Goal: Task Accomplishment & Management: Manage account settings

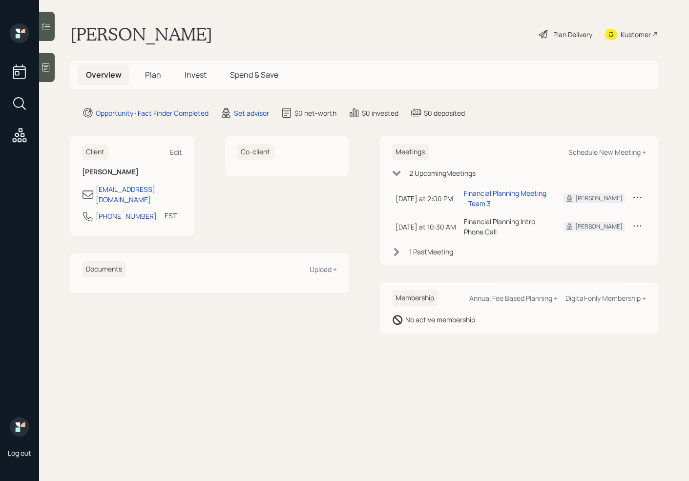
click at [44, 68] on icon at bounding box center [46, 68] width 10 height 10
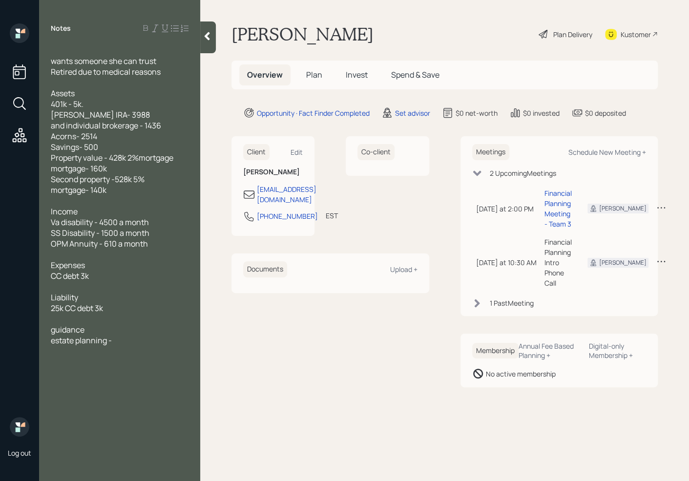
click at [96, 329] on div "guidance estate planning -" at bounding box center [120, 334] width 138 height 21
click at [140, 351] on div "Investment management estate planning -" at bounding box center [120, 345] width 138 height 21
click at [163, 342] on div "Investment management estate planning guidance" at bounding box center [120, 345] width 138 height 21
click at [77, 322] on div at bounding box center [120, 319] width 138 height 11
click at [157, 353] on div "Investment management estate planning guidance" at bounding box center [120, 345] width 138 height 21
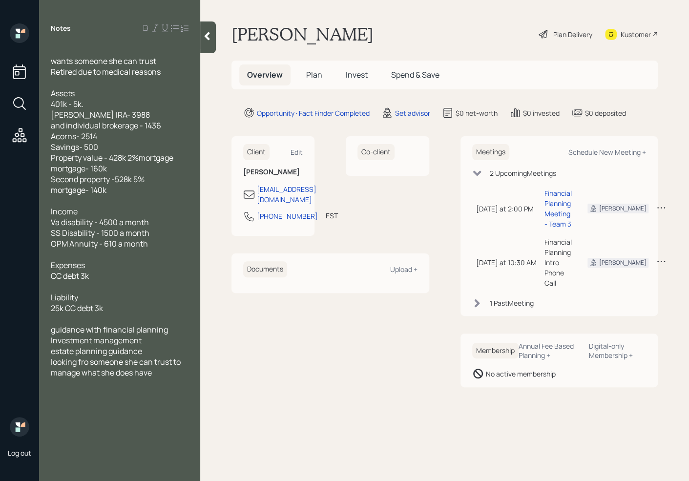
click at [113, 180] on span "Assets 401k - 5k. [PERSON_NAME] IRA- 3988 and individual brokerage - 1436 Acorn…" at bounding box center [112, 141] width 123 height 107
